Goal: Task Accomplishment & Management: Manage account settings

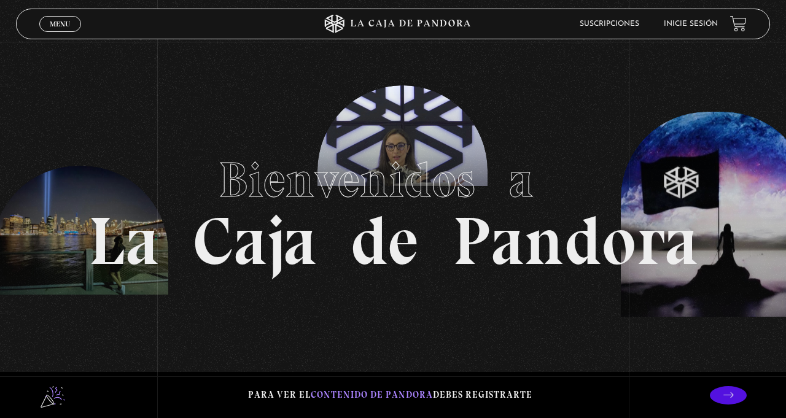
scroll to position [2, 0]
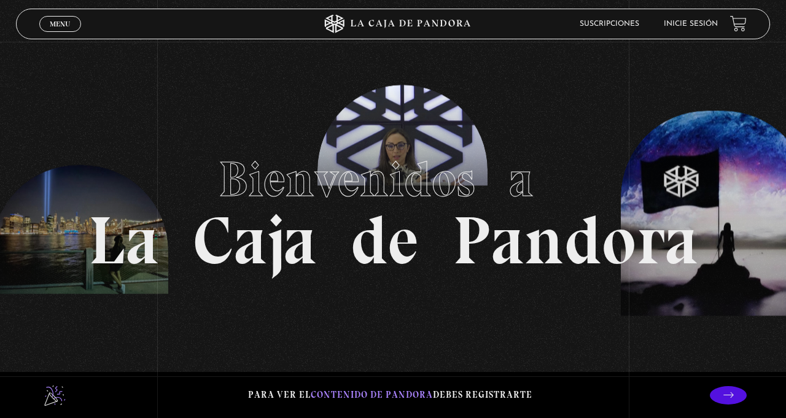
click at [699, 25] on link "Inicie sesión" at bounding box center [691, 23] width 54 height 7
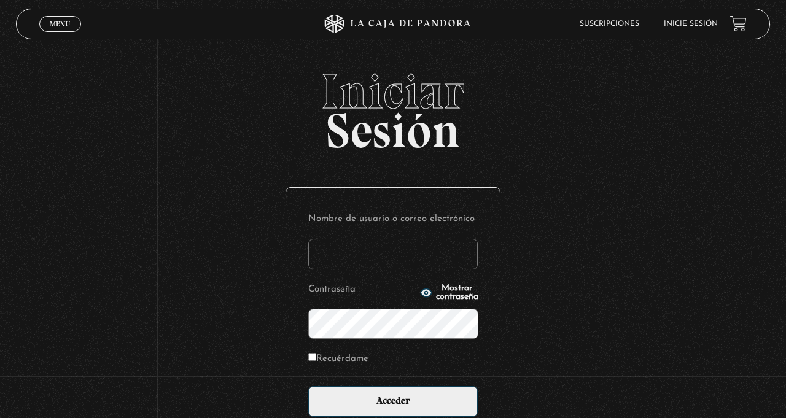
click at [418, 257] on input "Nombre de usuario o correo electrónico" at bounding box center [393, 254] width 170 height 31
type input "murbina02"
click at [308, 386] on input "Acceder" at bounding box center [393, 401] width 170 height 31
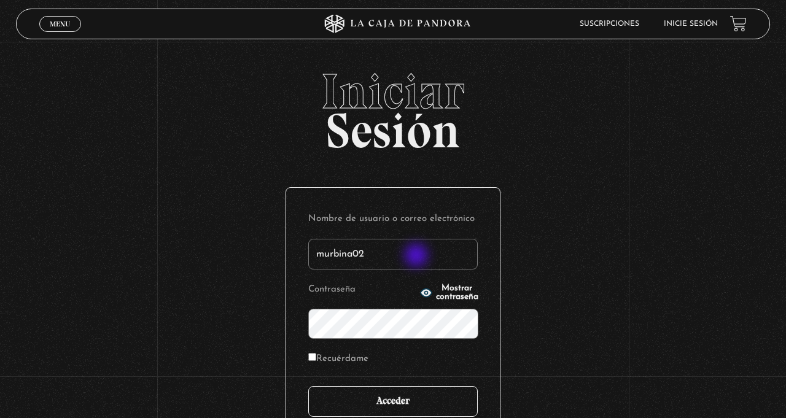
click at [427, 402] on input "Acceder" at bounding box center [393, 401] width 170 height 31
